Goal: Task Accomplishment & Management: Manage account settings

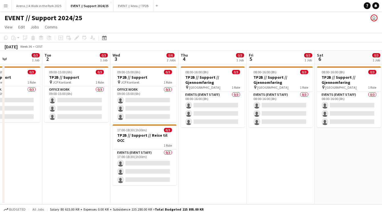
click at [179, 18] on div "EVENT // Support 2024/25 user" at bounding box center [191, 16] width 382 height 11
click at [53, 11] on button "Arena // A Walk in the Park 2025 Close" at bounding box center [39, 5] width 54 height 11
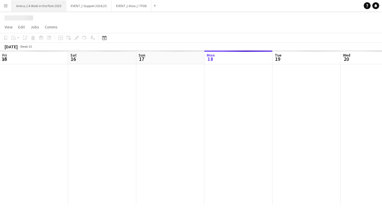
scroll to position [0, 136]
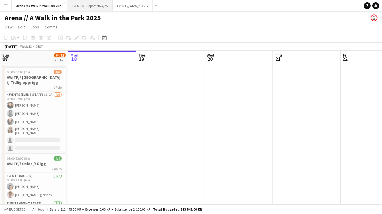
click at [80, 11] on button "EVENT // Support 2024/25 Close" at bounding box center [89, 5] width 45 height 11
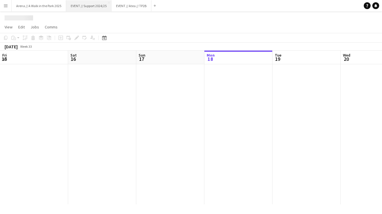
scroll to position [0, 136]
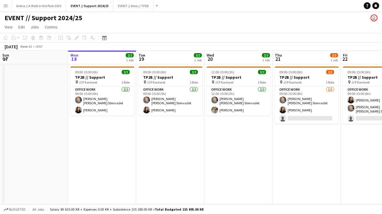
click at [120, 11] on div "EVENT // Support 2024/25 user" at bounding box center [191, 16] width 382 height 11
click at [120, 11] on button "EVENT // Atea // TP2B Close" at bounding box center [133, 5] width 40 height 11
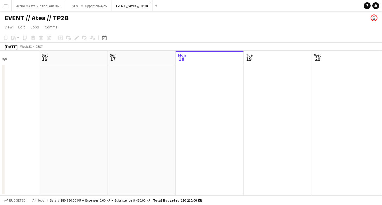
scroll to position [0, 149]
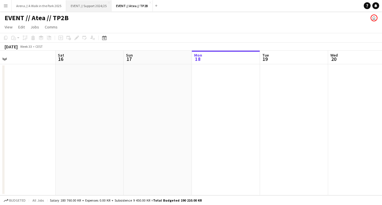
click at [92, 9] on button "EVENT // Support 2024/25 Close" at bounding box center [88, 5] width 45 height 11
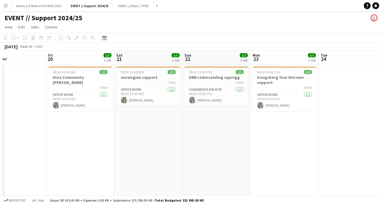
scroll to position [0, 152]
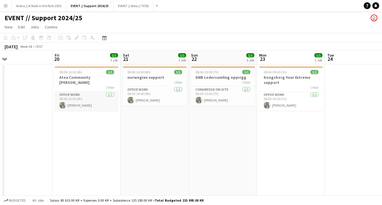
click at [91, 98] on app-card-role "Office work [DATE] 08:00-16:00 (8h) [PERSON_NAME]" at bounding box center [87, 101] width 64 height 19
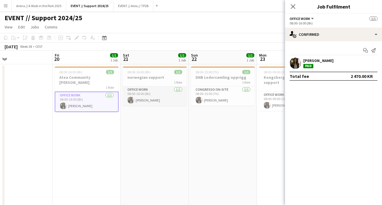
click at [146, 96] on app-card-role "Office work [DATE] 08:00-16:00 (8h) [PERSON_NAME]" at bounding box center [155, 96] width 64 height 19
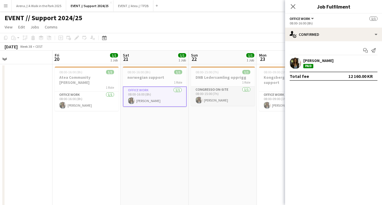
click at [233, 96] on app-card-role "Congresso On-site [DATE] 08:00-15:00 (7h) [PERSON_NAME]" at bounding box center [223, 96] width 64 height 19
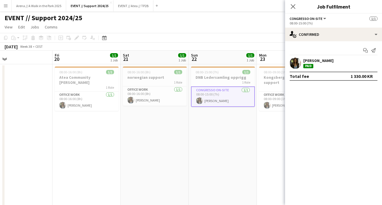
click at [235, 142] on app-date-cell "08:00-15:00 (7h) 1/1 DNB Ledersamling opprigg 1 Role Congresso On-site [DATE] 0…" at bounding box center [222, 156] width 68 height 185
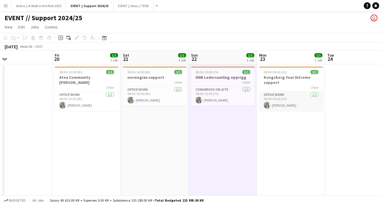
click at [301, 105] on app-card-role "Office work [DATE] 08:00-09:00 (1h) [PERSON_NAME]" at bounding box center [291, 101] width 64 height 19
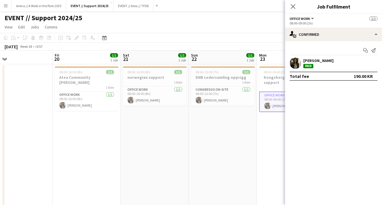
click at [247, 137] on app-date-cell "08:00-15:00 (7h) 1/1 DNB Ledersamling opprigg 1 Role Congresso On-site [DATE] 0…" at bounding box center [222, 156] width 68 height 185
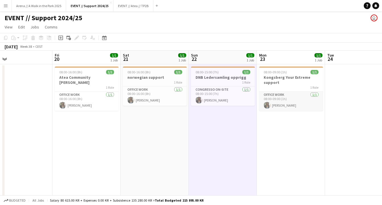
click at [300, 97] on app-card-role "Office work [DATE] 08:00-09:00 (1h) [PERSON_NAME]" at bounding box center [291, 101] width 64 height 19
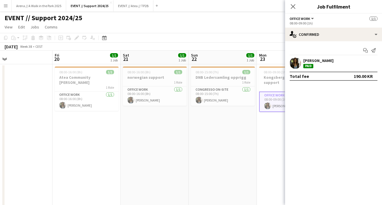
click at [230, 134] on app-date-cell "08:00-15:00 (7h) 1/1 DNB Ledersamling opprigg 1 Role Congresso On-site [DATE] 0…" at bounding box center [222, 156] width 68 height 185
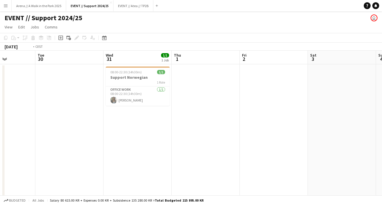
scroll to position [0, 220]
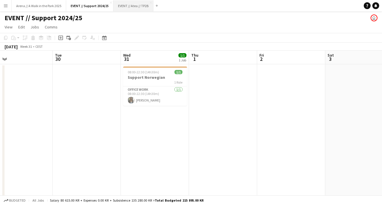
click at [130, 8] on button "EVENT // Atea // TP2B Close" at bounding box center [133, 5] width 40 height 11
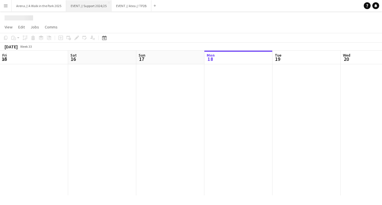
scroll to position [0, 136]
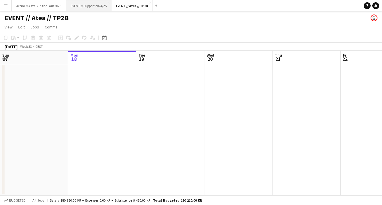
click at [90, 6] on button "EVENT // Support 2024/25 Close" at bounding box center [88, 5] width 45 height 11
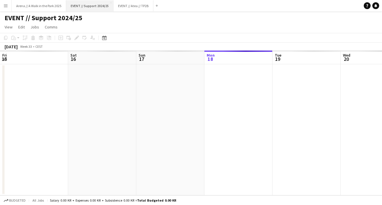
scroll to position [0, 136]
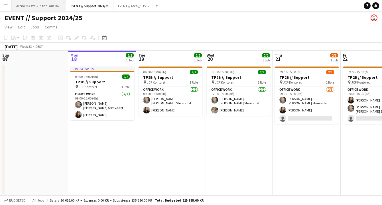
click at [41, 5] on button "Arena // A Walk in the Park 2025 Close" at bounding box center [39, 5] width 54 height 11
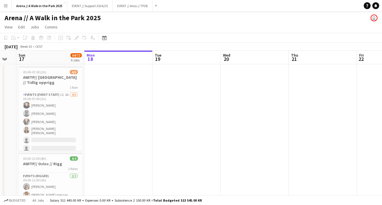
scroll to position [0, 152]
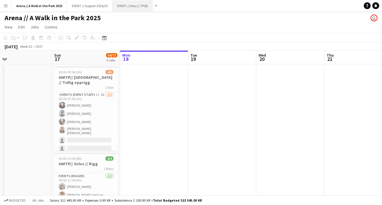
click at [131, 7] on button "EVENT // Atea // TP2B Close" at bounding box center [132, 5] width 40 height 11
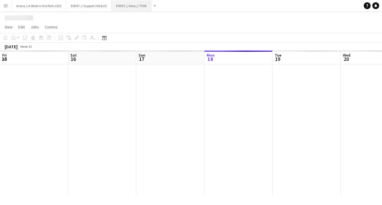
scroll to position [0, 136]
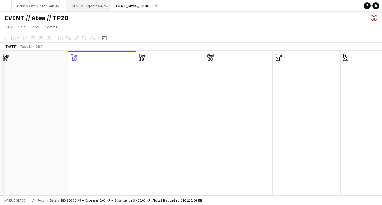
click at [85, 4] on button "EVENT // Support 2024/25 Close" at bounding box center [88, 5] width 45 height 11
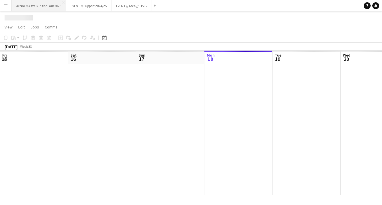
scroll to position [0, 136]
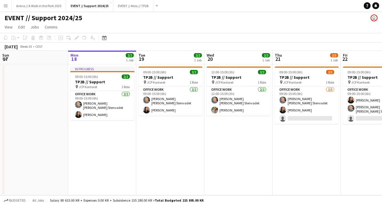
click at [6, 6] on app-icon "Menu" at bounding box center [5, 5] width 5 height 5
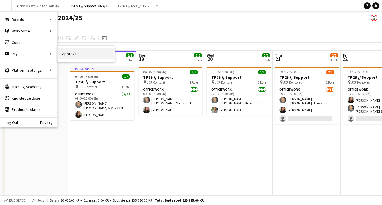
click at [71, 54] on link "Approvals" at bounding box center [86, 53] width 57 height 11
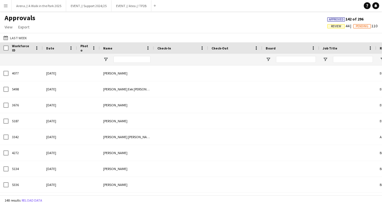
type input "*********"
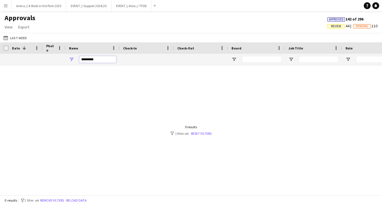
click at [96, 61] on input "*********" at bounding box center [97, 59] width 37 height 7
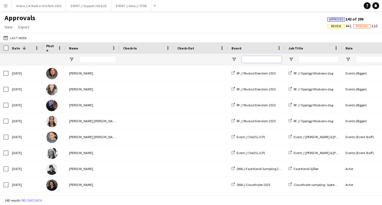
click at [250, 59] on input "Board Filter Input" at bounding box center [261, 59] width 40 height 7
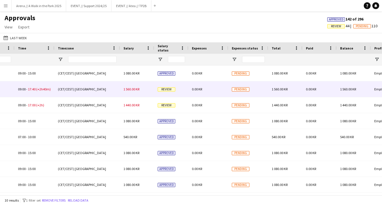
type input "*******"
click at [217, 91] on div "0.00 KR" at bounding box center [208, 89] width 40 height 16
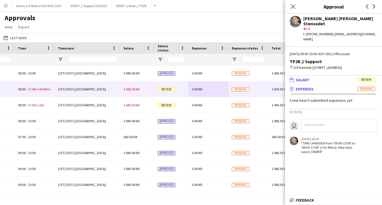
click at [304, 77] on span "Salary" at bounding box center [302, 79] width 14 height 5
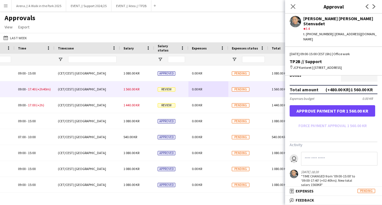
click at [333, 105] on button "Approve payment for 1 560.00 KR" at bounding box center [331, 110] width 85 height 11
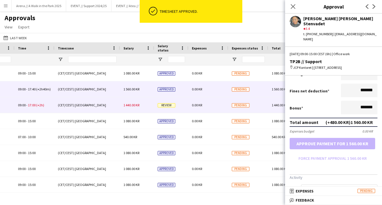
click at [177, 102] on div "Review" at bounding box center [171, 105] width 34 height 16
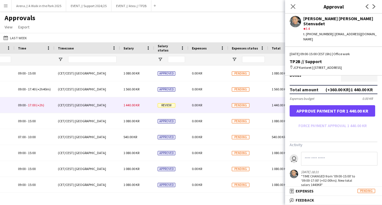
click at [338, 105] on button "Approve payment for 1 440.00 KR" at bounding box center [331, 110] width 85 height 11
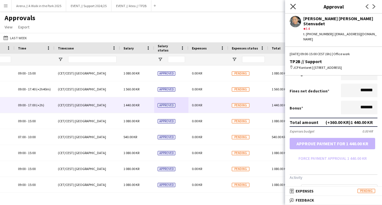
click at [291, 7] on icon "Close pop-in" at bounding box center [292, 6] width 5 height 5
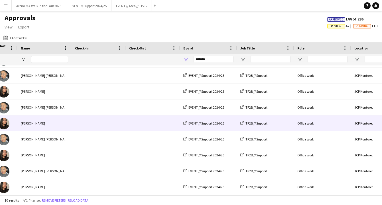
scroll to position [0, 102]
